Goal: Information Seeking & Learning: Learn about a topic

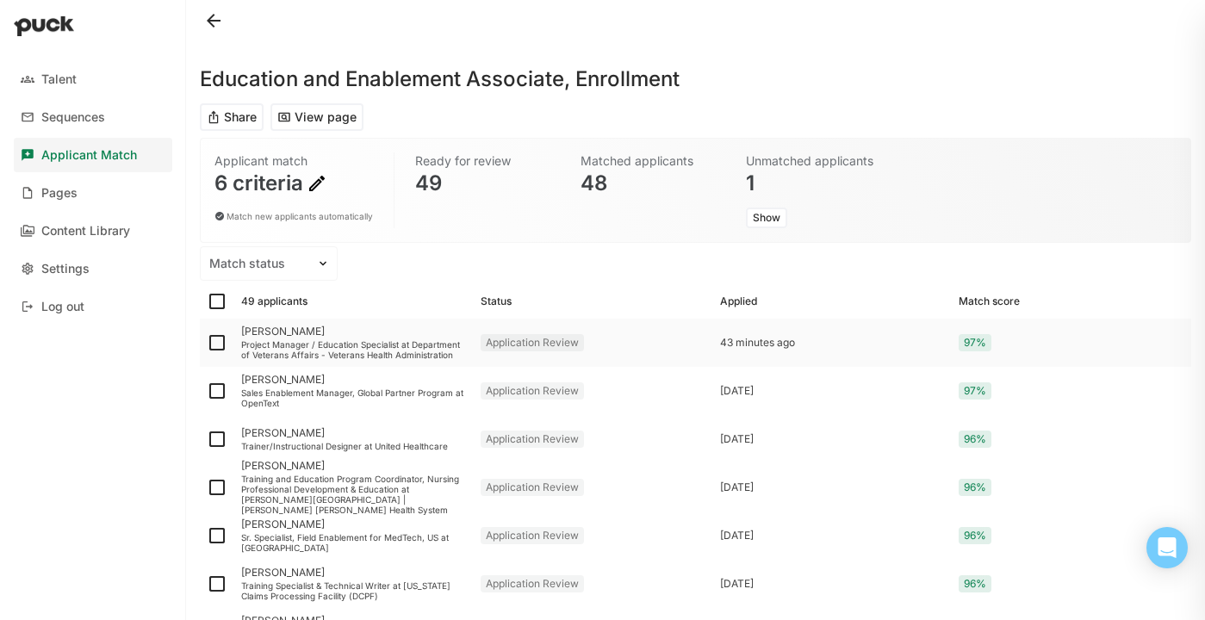
click at [350, 344] on div "Project Manager / Education Specialist at Department of Veterans Affairs - Vete…" at bounding box center [354, 349] width 226 height 21
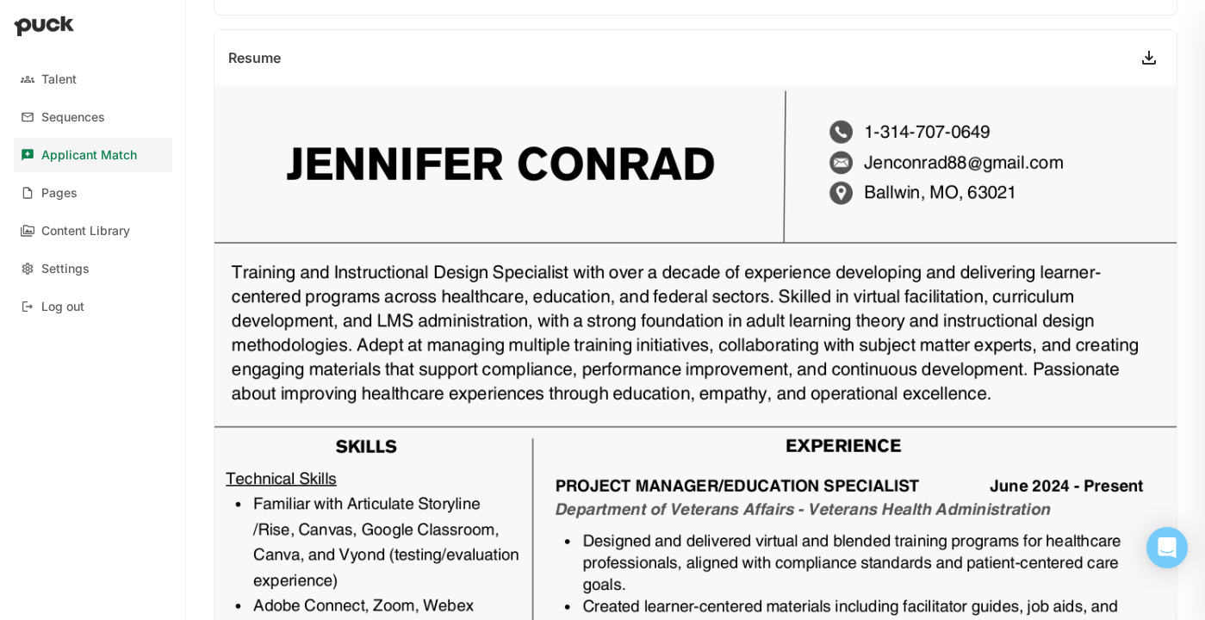
scroll to position [537, 0]
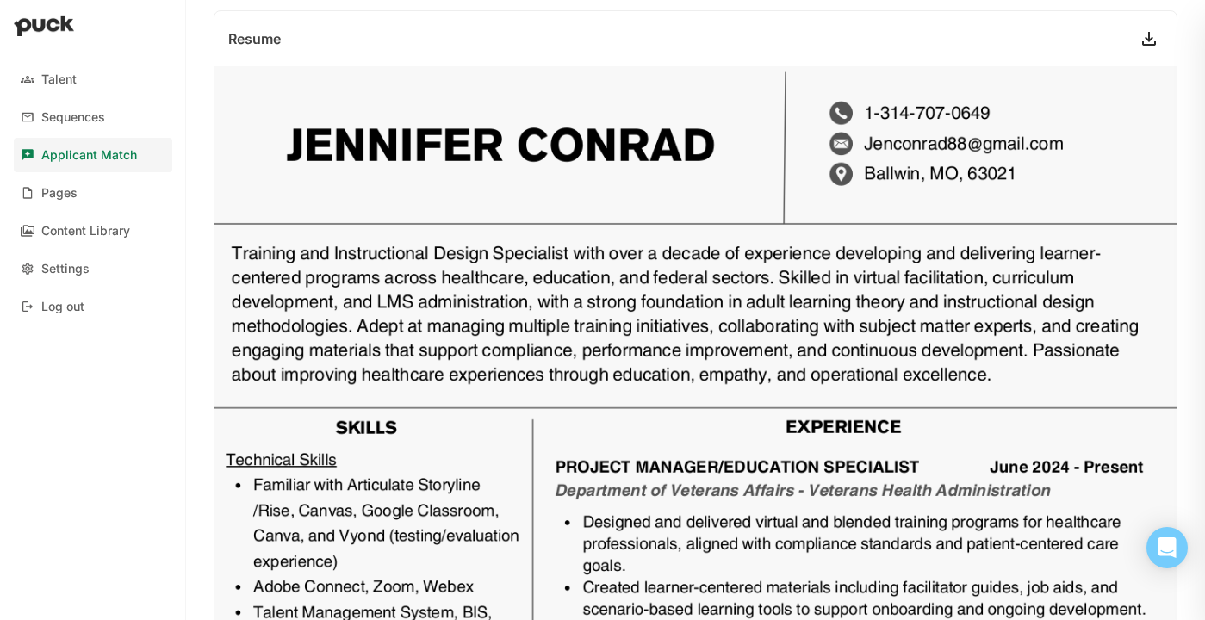
drag, startPoint x: 665, startPoint y: 312, endPoint x: 396, endPoint y: 260, distance: 273.6
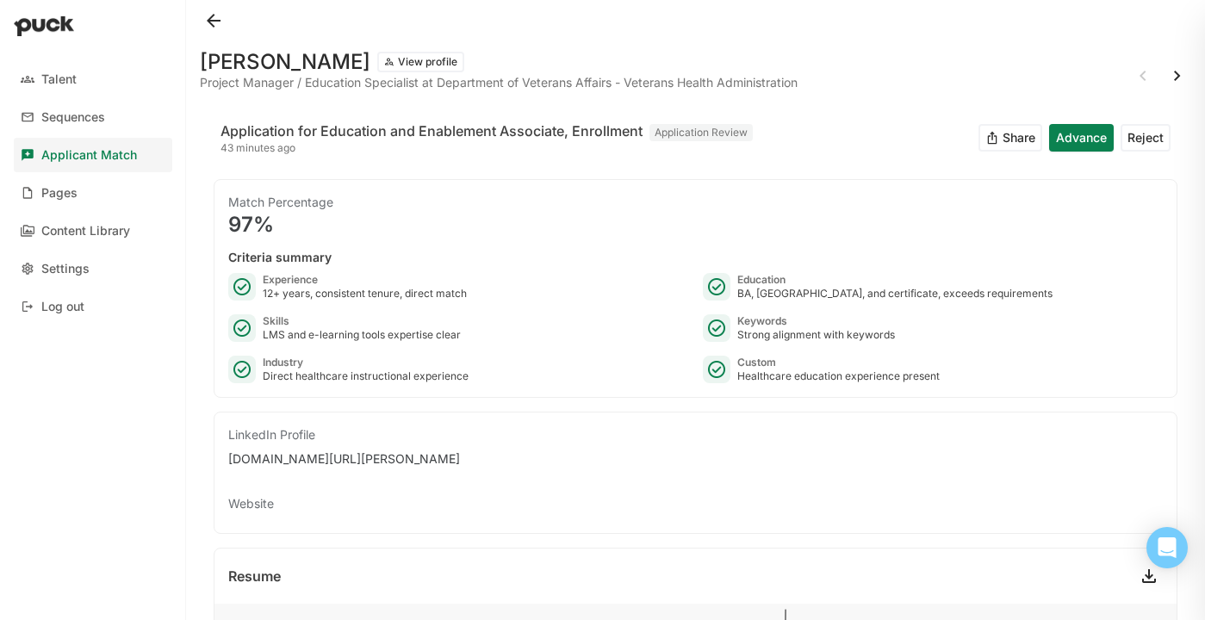
click at [207, 18] on button at bounding box center [214, 21] width 28 height 28
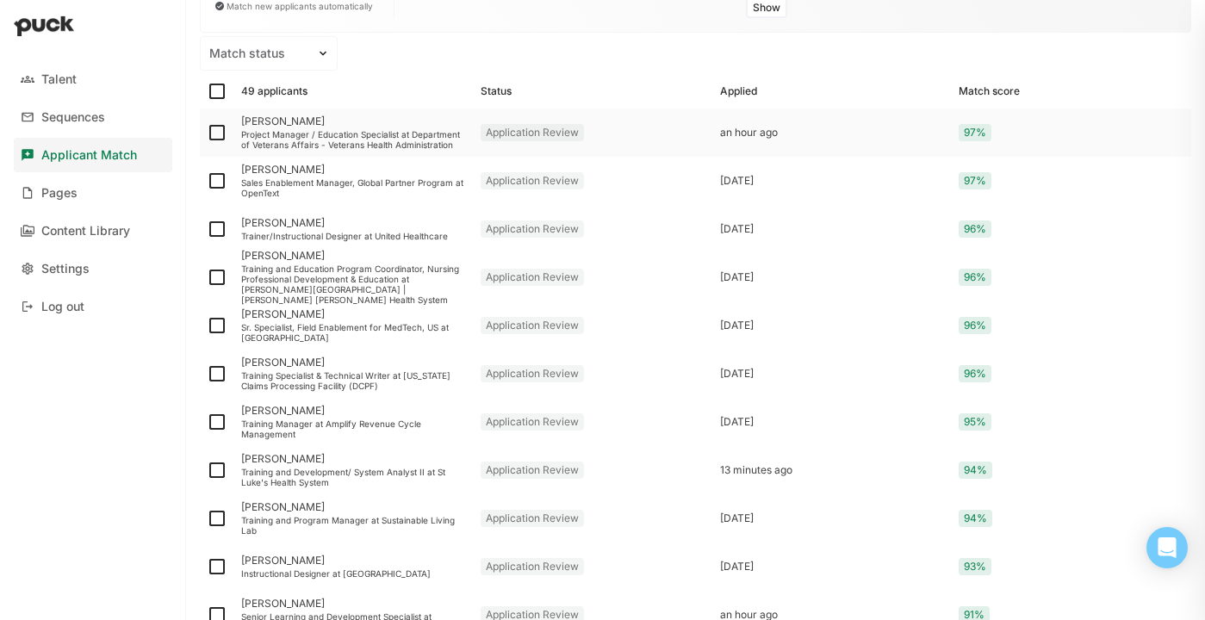
scroll to position [211, 0]
click at [331, 421] on div "Training Manager at Amplify Revenue Cycle Management" at bounding box center [354, 428] width 226 height 21
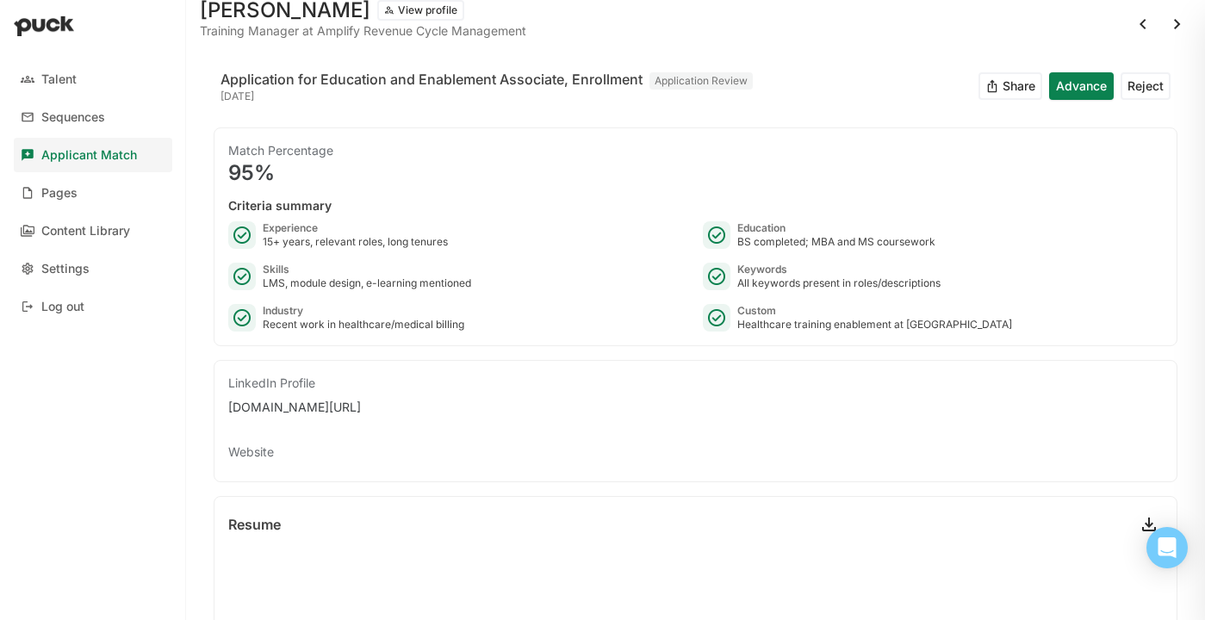
scroll to position [50, 0]
